Goal: Find specific page/section: Find specific page/section

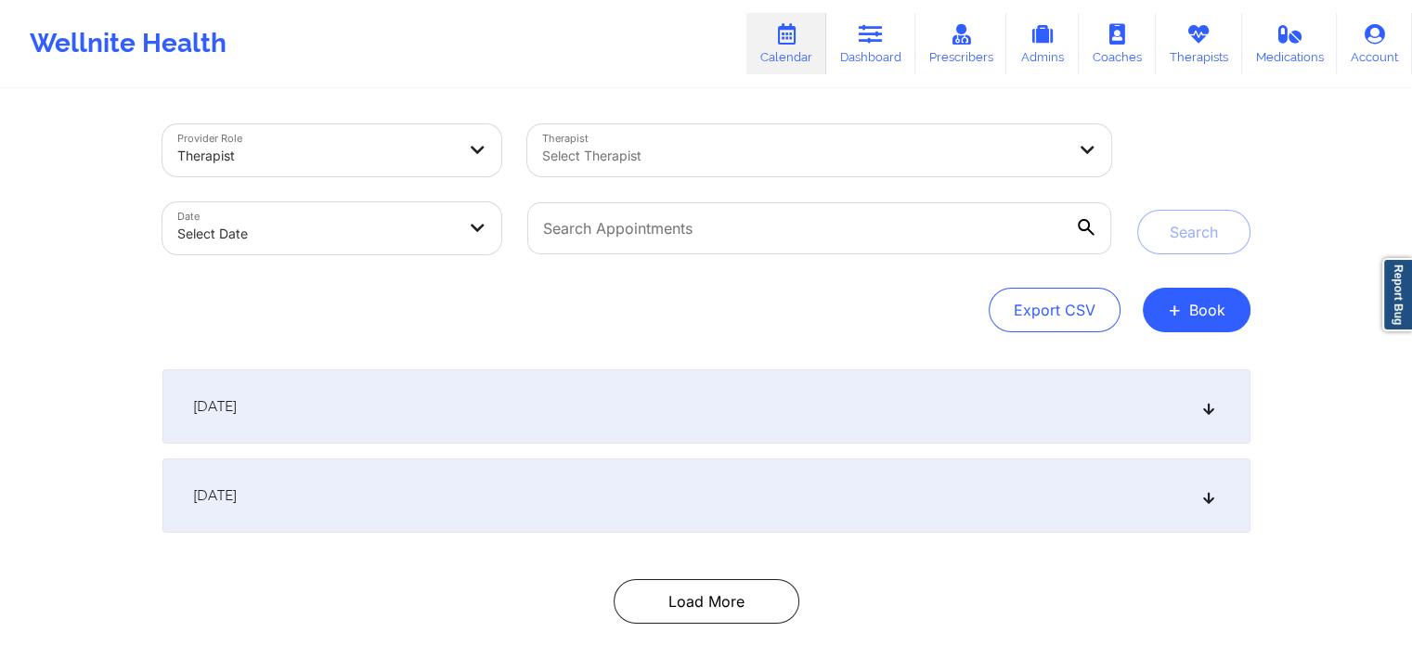
click at [301, 307] on div "Export CSV + Book" at bounding box center [706, 310] width 1088 height 45
